Goal: Obtain resource: Download file/media

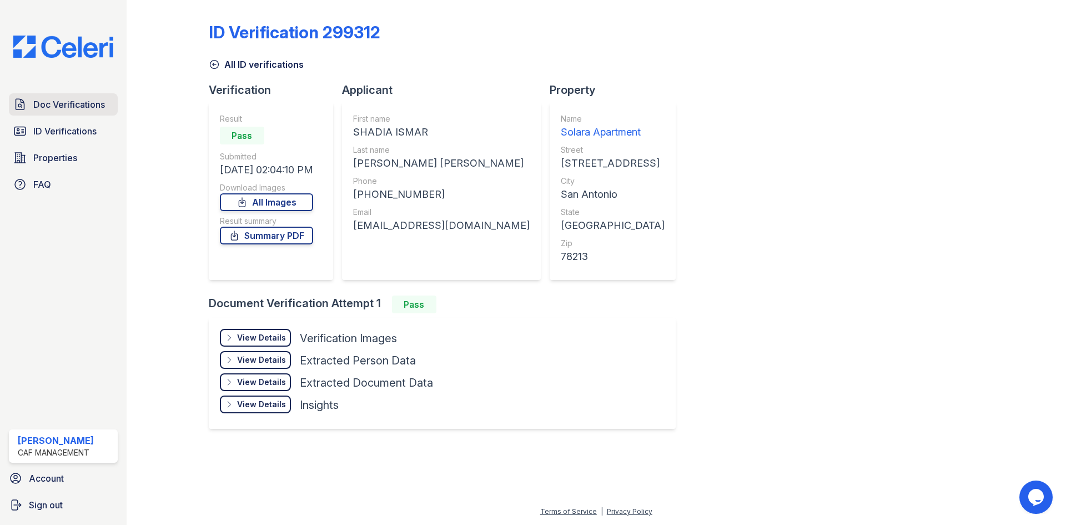
click at [45, 106] on span "Doc Verifications" at bounding box center [69, 104] width 72 height 13
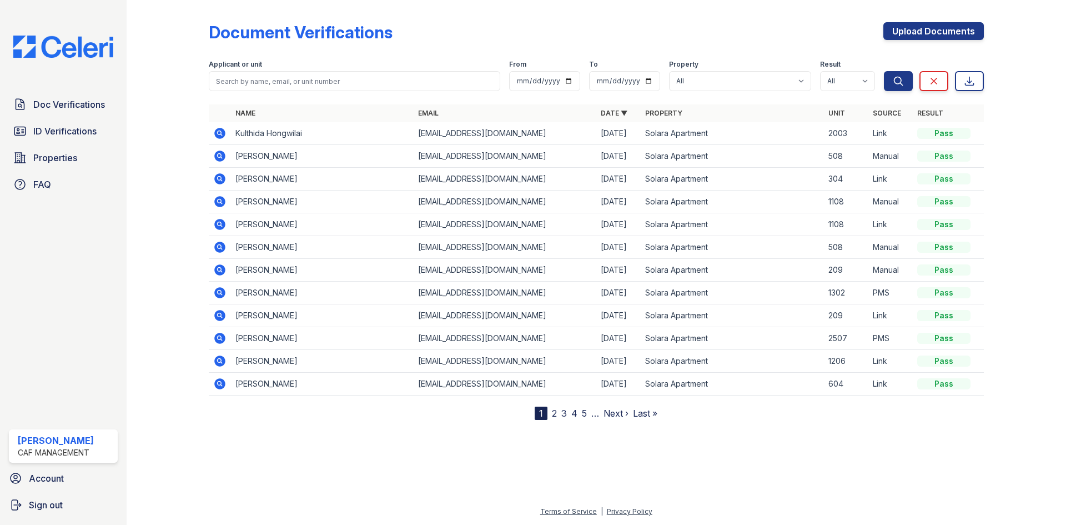
click at [221, 133] on icon at bounding box center [219, 133] width 13 height 13
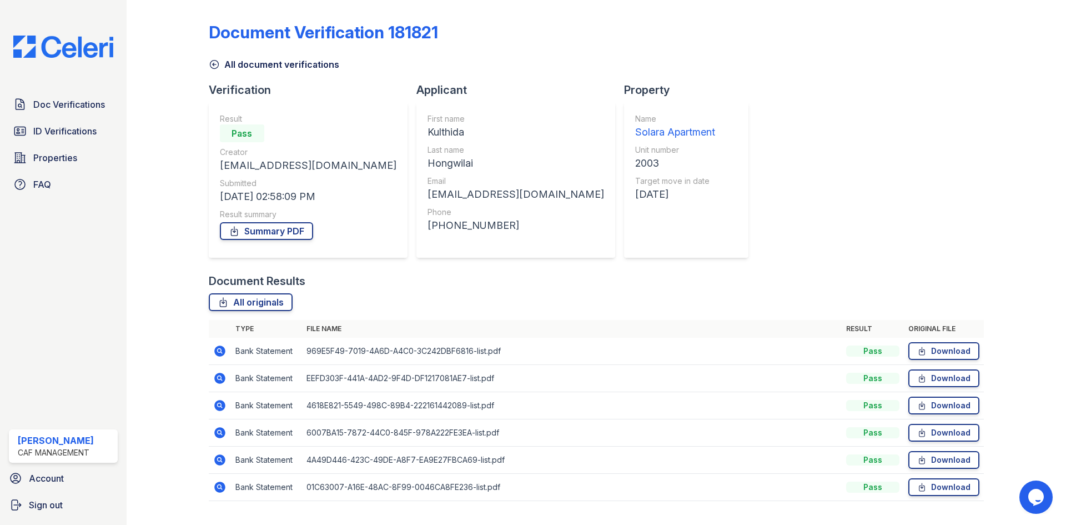
click at [218, 346] on icon at bounding box center [219, 350] width 11 height 11
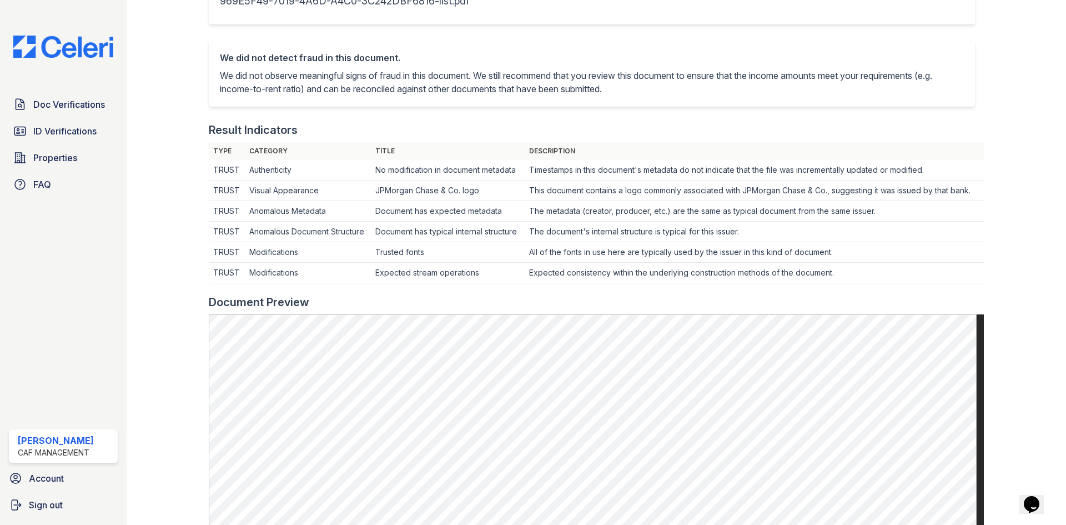
scroll to position [444, 0]
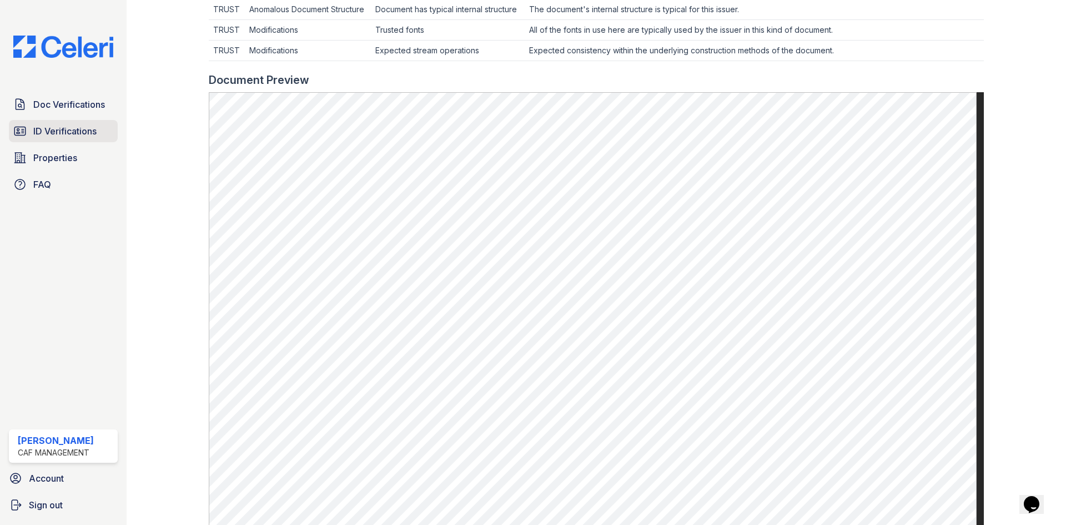
click at [38, 127] on span "ID Verifications" at bounding box center [64, 130] width 63 height 13
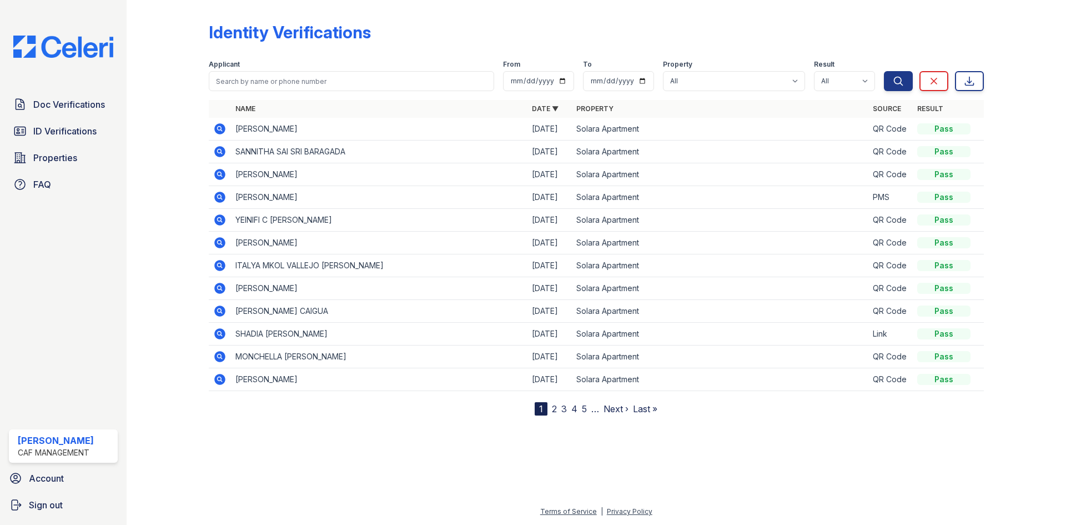
click at [219, 128] on icon at bounding box center [219, 128] width 13 height 13
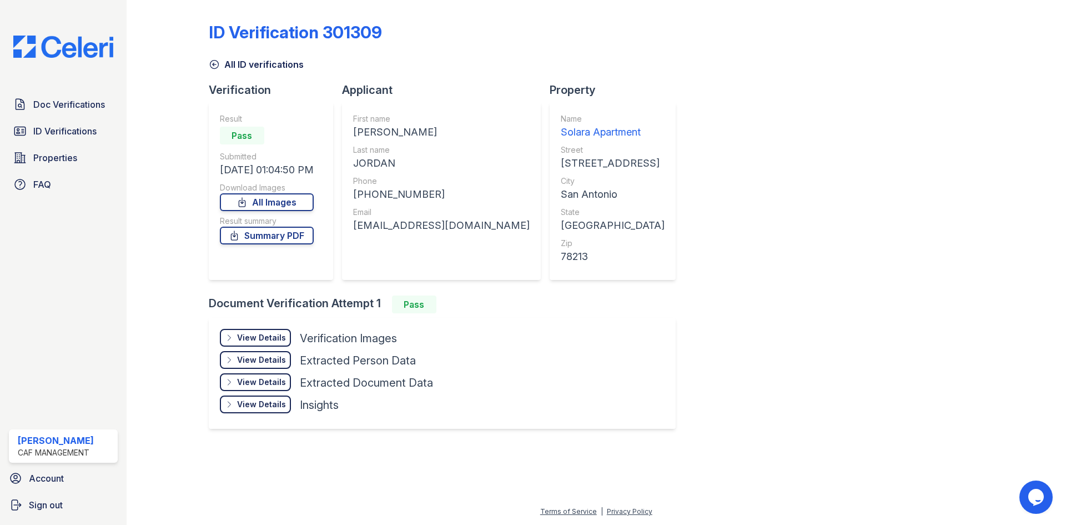
drag, startPoint x: 364, startPoint y: 195, endPoint x: 421, endPoint y: 199, distance: 57.3
click at [443, 202] on div "+17262283195" at bounding box center [441, 195] width 177 height 16
copy div "7262283195"
click at [437, 158] on div "JORDAN" at bounding box center [441, 163] width 177 height 16
drag, startPoint x: 390, startPoint y: 131, endPoint x: 355, endPoint y: 131, distance: 35.0
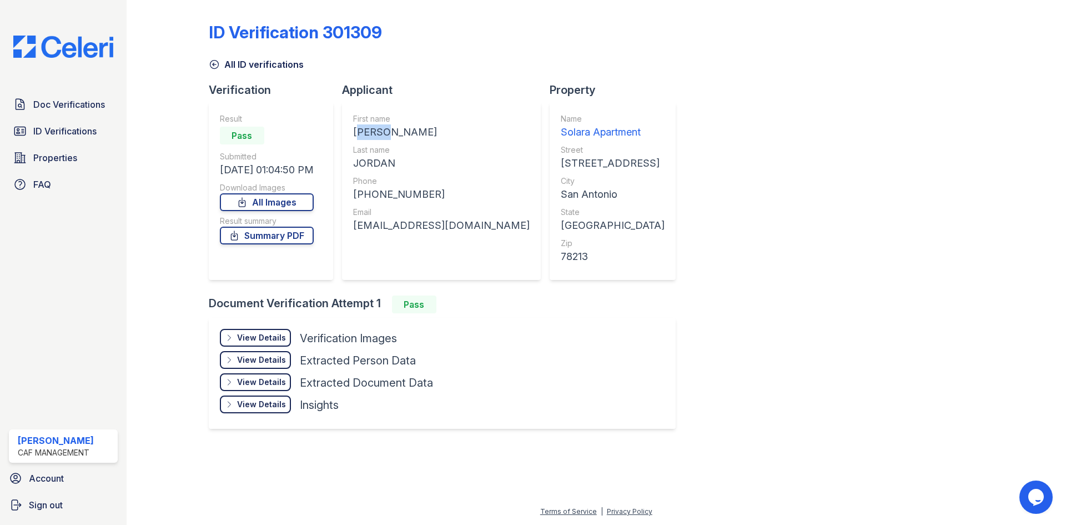
click at [355, 131] on div "First name JUDAH LUIS Last name JORDAN Phone +17262283195 Email montygng@icloud…" at bounding box center [441, 191] width 199 height 178
copy div "JUDAH"
click at [405, 157] on div "JORDAN" at bounding box center [441, 163] width 177 height 16
drag, startPoint x: 396, startPoint y: 163, endPoint x: 357, endPoint y: 164, distance: 38.9
click at [357, 164] on div "JORDAN" at bounding box center [441, 163] width 177 height 16
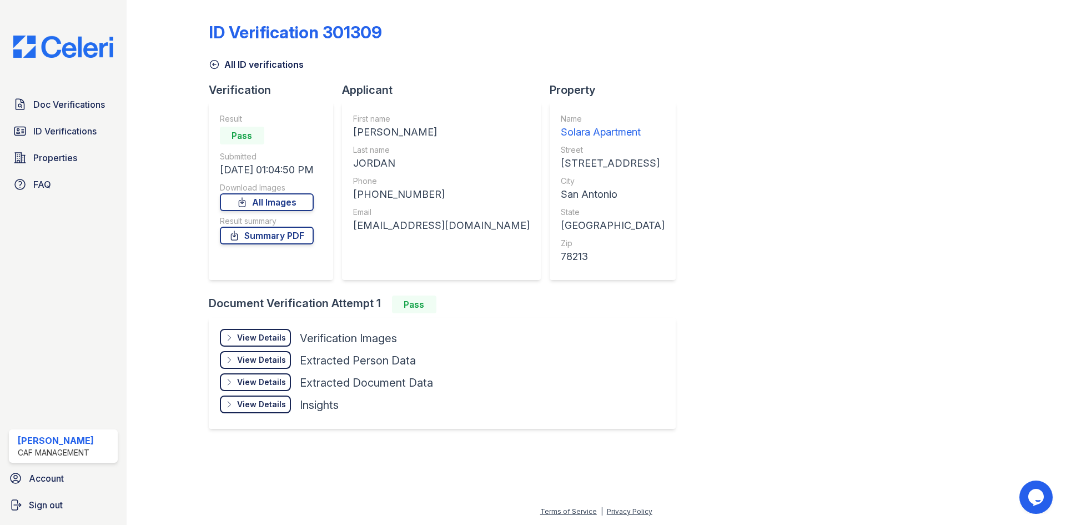
copy div "JORDAN"
drag, startPoint x: 424, startPoint y: 193, endPoint x: 364, endPoint y: 200, distance: 60.4
click at [364, 200] on div "+17262283195" at bounding box center [441, 195] width 177 height 16
click at [439, 239] on div "First name JUDAH LUIS Last name JORDAN Phone +17262283195 Email montygng@icloud…" at bounding box center [441, 190] width 177 height 155
drag, startPoint x: 462, startPoint y: 225, endPoint x: 358, endPoint y: 229, distance: 103.9
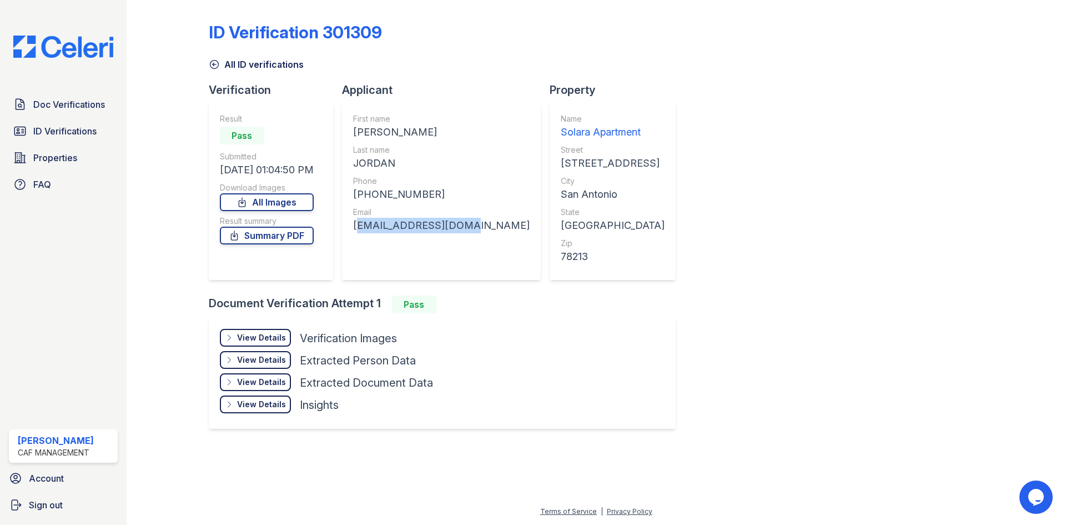
click at [358, 229] on div "montygng@icloud.com" at bounding box center [441, 226] width 177 height 16
copy div "montygng@icloud.com"
click at [67, 118] on div "Doc Verifications ID Verifications Properties FAQ" at bounding box center [63, 144] width 118 height 102
click at [70, 98] on span "Doc Verifications" at bounding box center [69, 104] width 72 height 13
click at [56, 103] on span "Doc Verifications" at bounding box center [69, 104] width 72 height 13
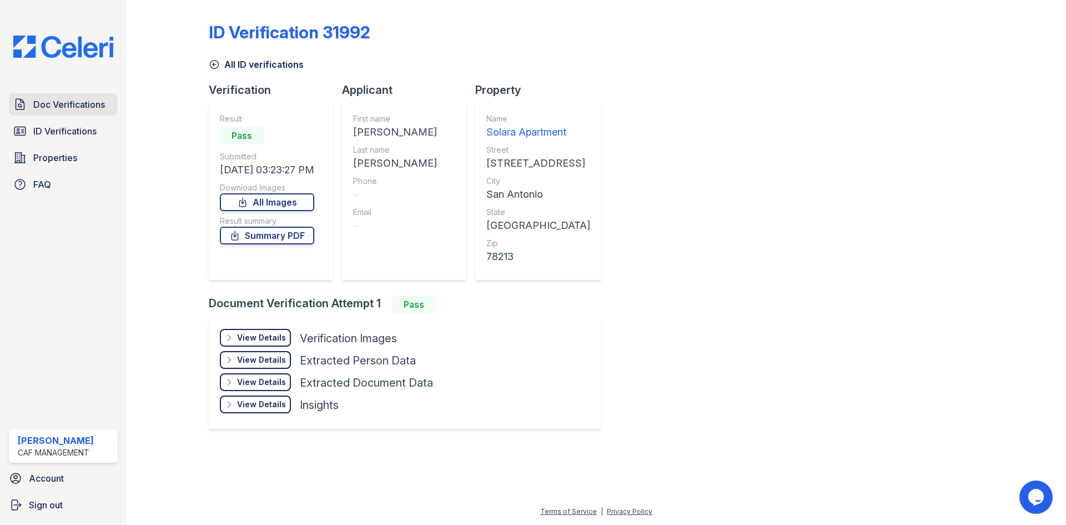
click at [61, 111] on span "Doc Verifications" at bounding box center [69, 104] width 72 height 13
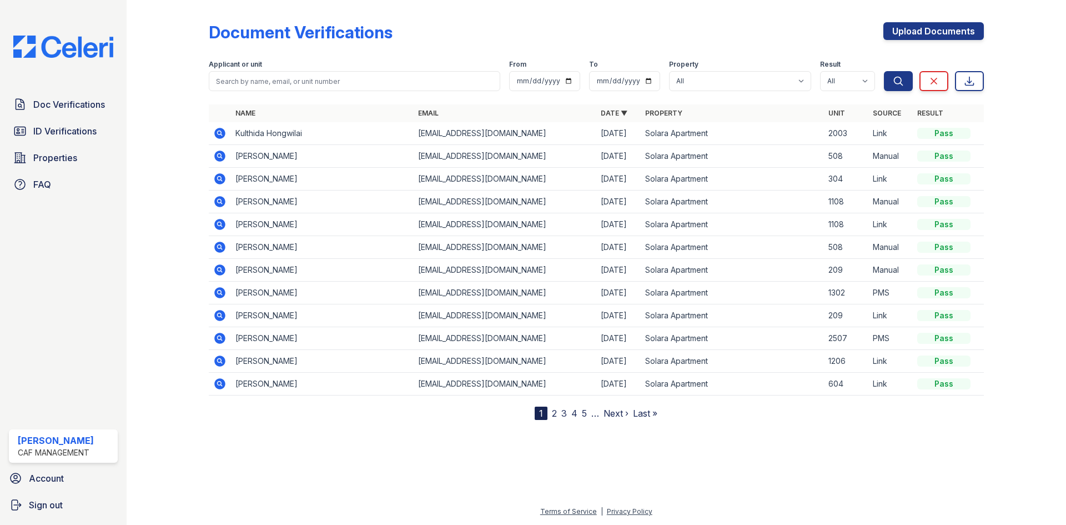
click at [217, 133] on icon at bounding box center [219, 133] width 13 height 13
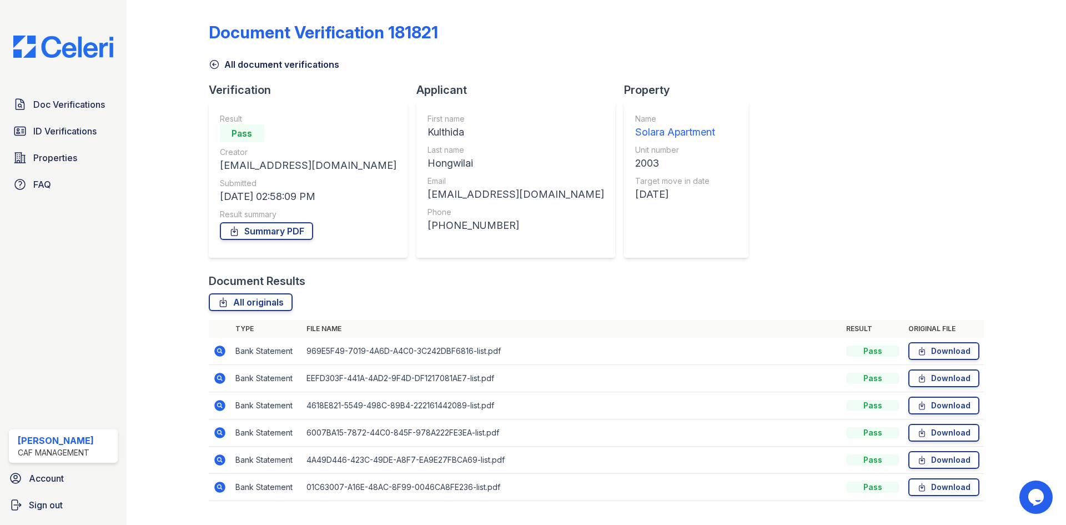
click at [215, 350] on icon at bounding box center [219, 350] width 11 height 11
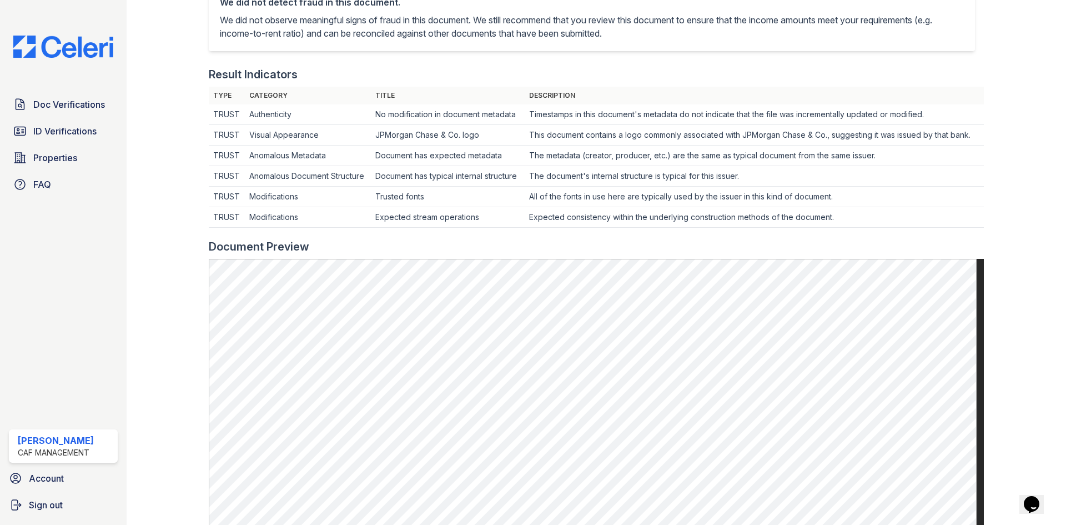
scroll to position [500, 0]
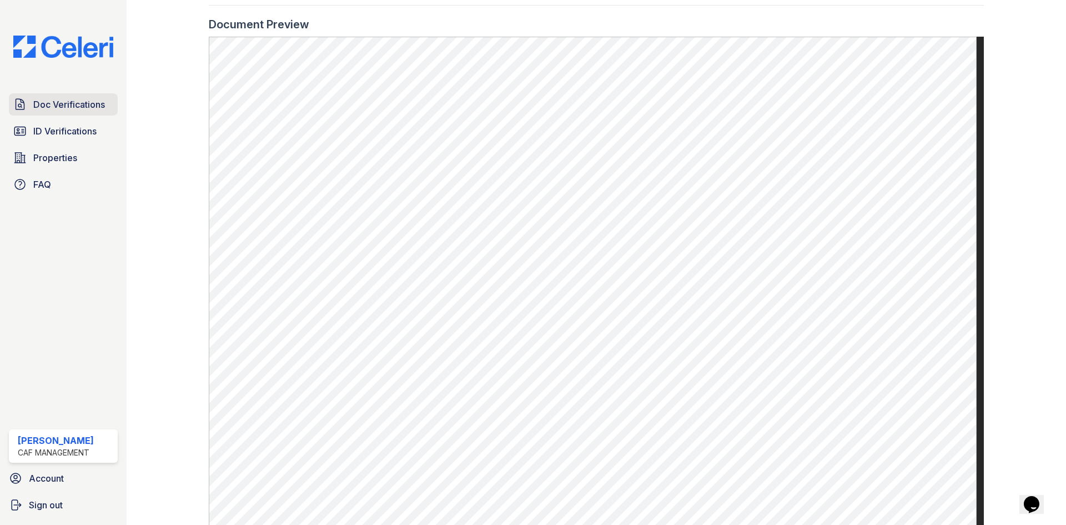
click at [32, 103] on link "Doc Verifications" at bounding box center [63, 104] width 109 height 22
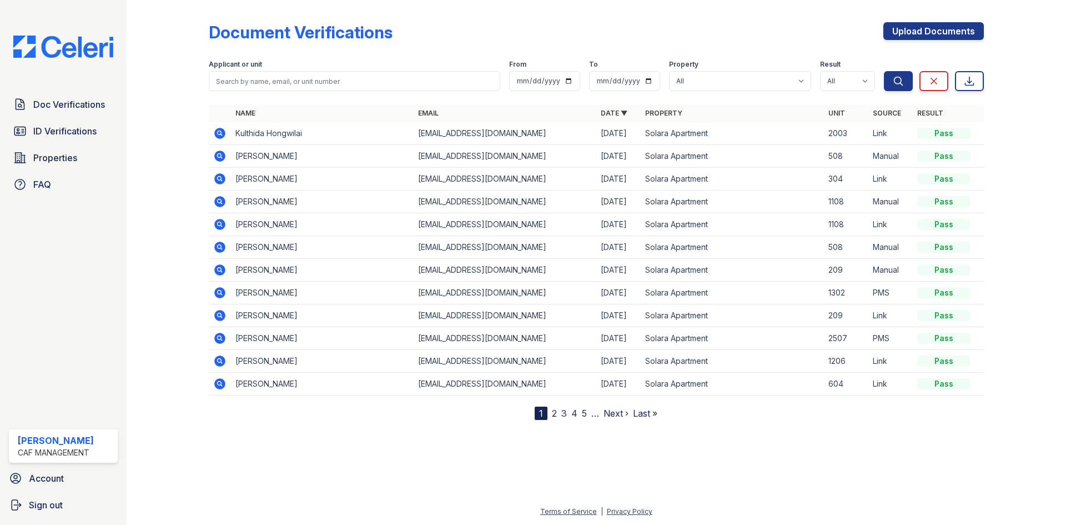
click at [219, 136] on icon at bounding box center [219, 133] width 11 height 11
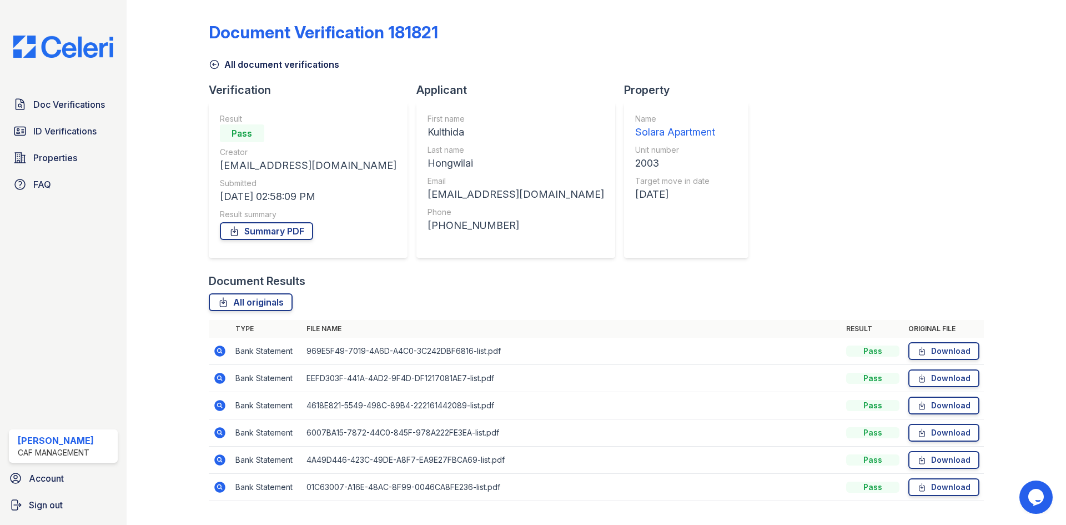
click at [214, 377] on icon at bounding box center [219, 378] width 11 height 11
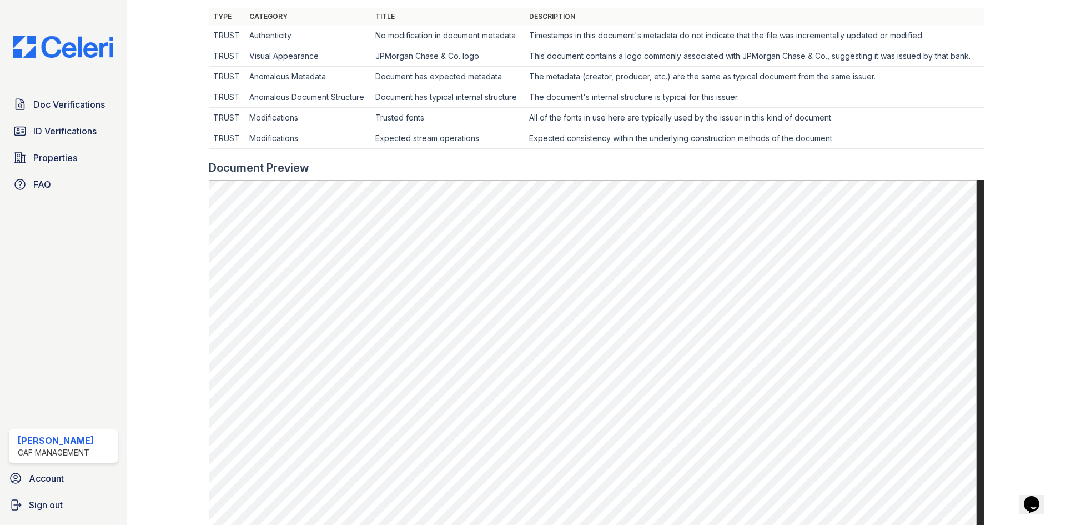
scroll to position [333, 0]
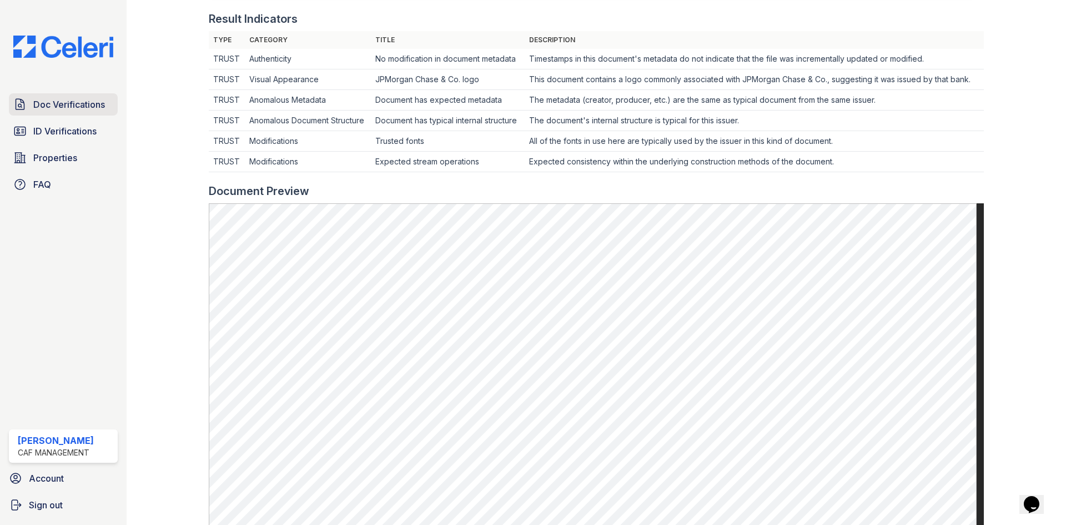
click at [70, 105] on span "Doc Verifications" at bounding box center [69, 104] width 72 height 13
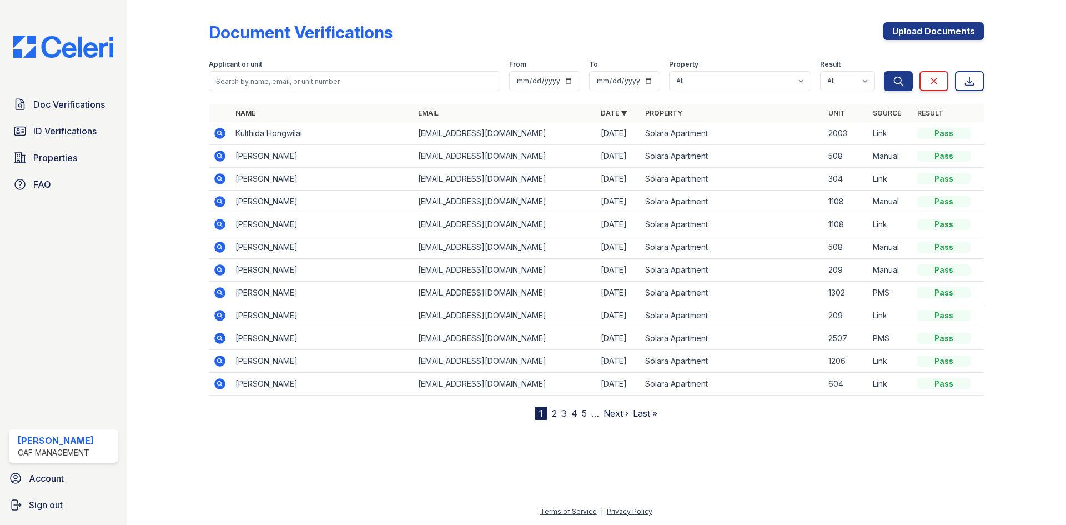
click at [218, 132] on icon at bounding box center [219, 132] width 3 height 3
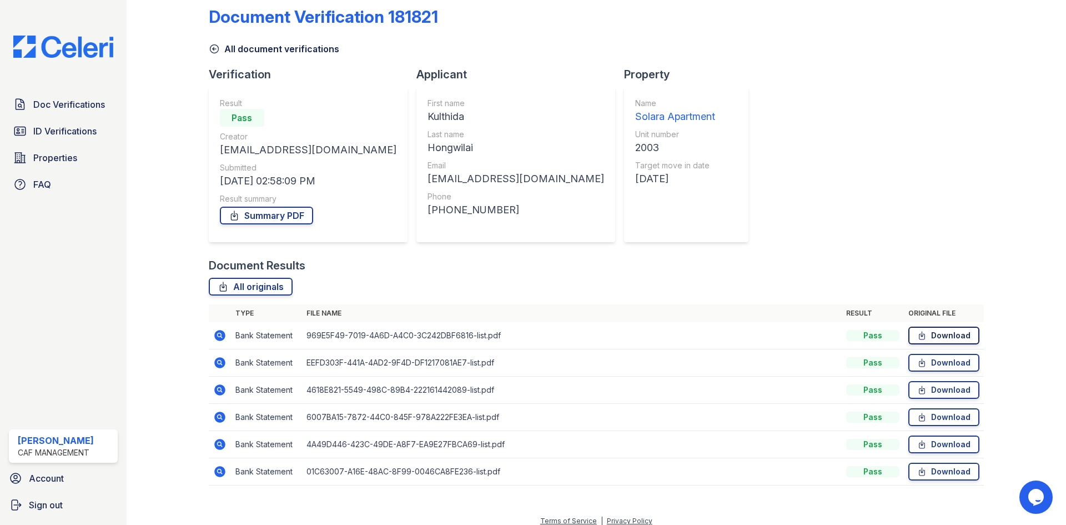
scroll to position [25, 0]
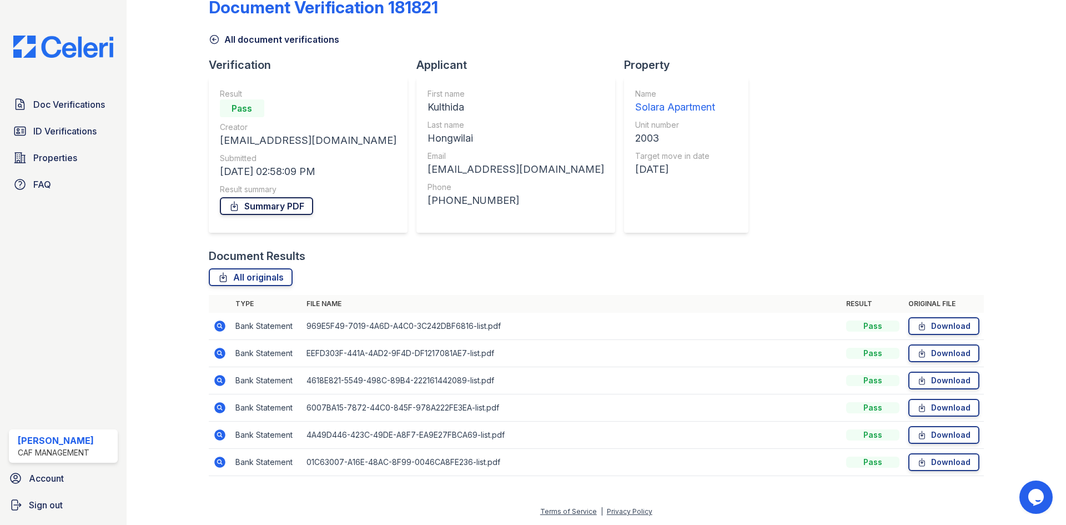
click at [280, 206] on link "Summary PDF" at bounding box center [266, 206] width 93 height 18
click at [929, 319] on link "Download" at bounding box center [943, 326] width 71 height 18
click at [935, 350] on link "Download" at bounding box center [943, 353] width 71 height 18
click at [927, 373] on link "Download" at bounding box center [943, 380] width 71 height 18
click at [929, 408] on link "Download" at bounding box center [943, 408] width 71 height 18
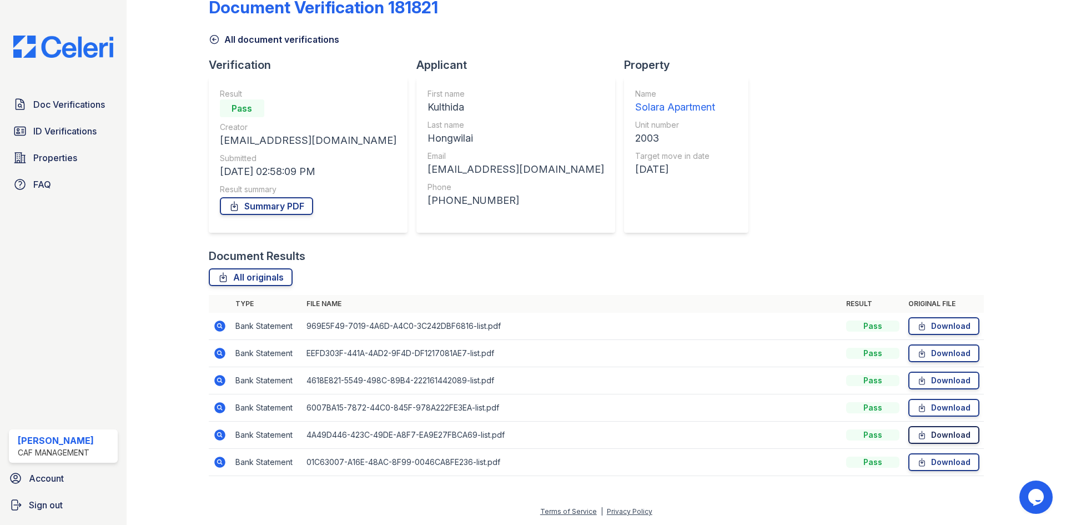
click at [930, 431] on link "Download" at bounding box center [943, 435] width 71 height 18
click at [947, 457] on link "Download" at bounding box center [943, 462] width 71 height 18
drag, startPoint x: 434, startPoint y: 140, endPoint x: 392, endPoint y: 134, distance: 42.6
click at [428, 134] on div "Hongwilai" at bounding box center [516, 138] width 177 height 16
copy div "Hongwilai"
